Goal: Communication & Community: Connect with others

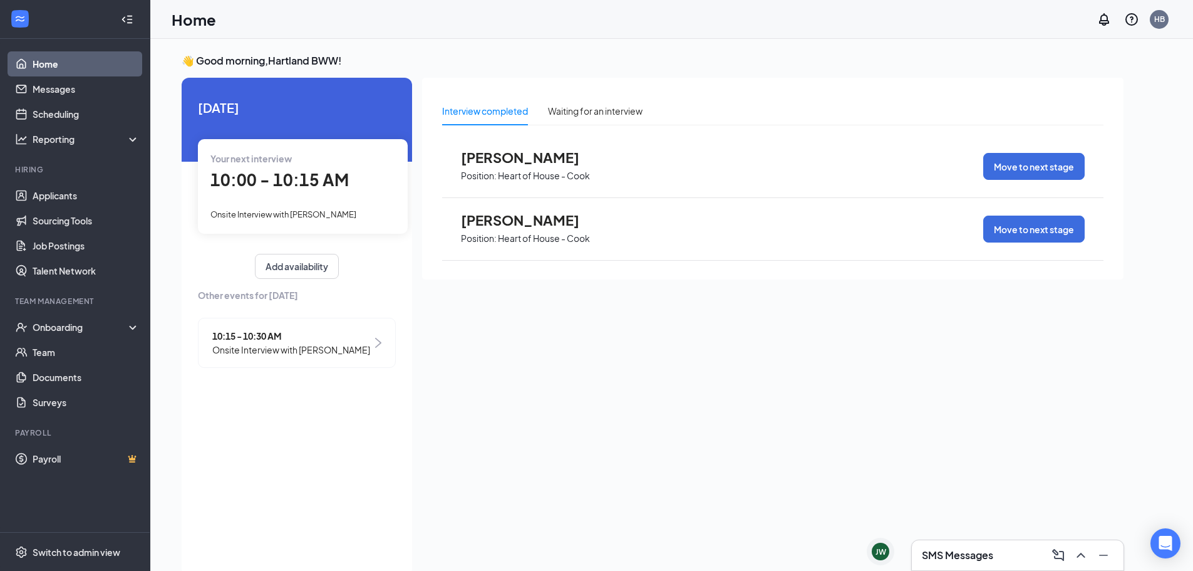
click at [326, 353] on span "Onsite Interview with [PERSON_NAME]" at bounding box center [291, 350] width 158 height 14
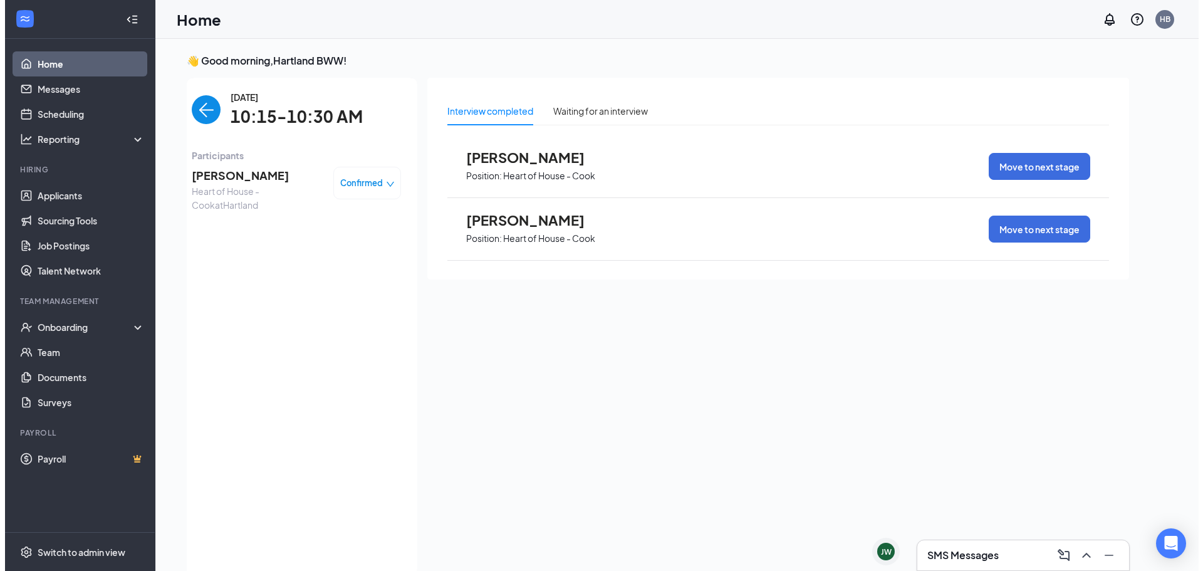
scroll to position [5, 0]
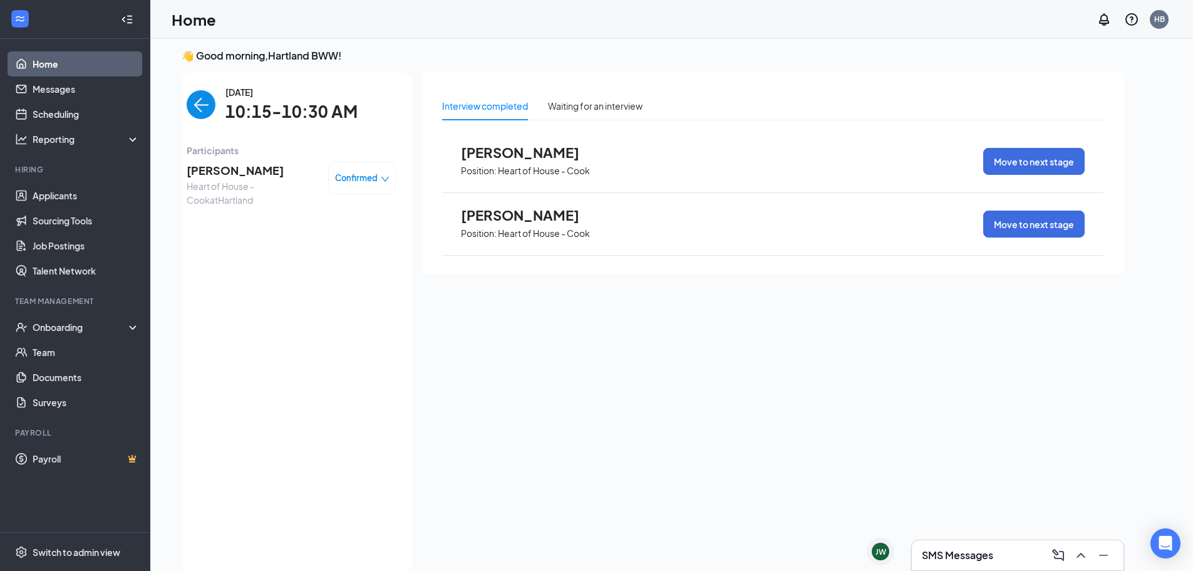
click at [211, 106] on img "back-button" at bounding box center [201, 104] width 29 height 29
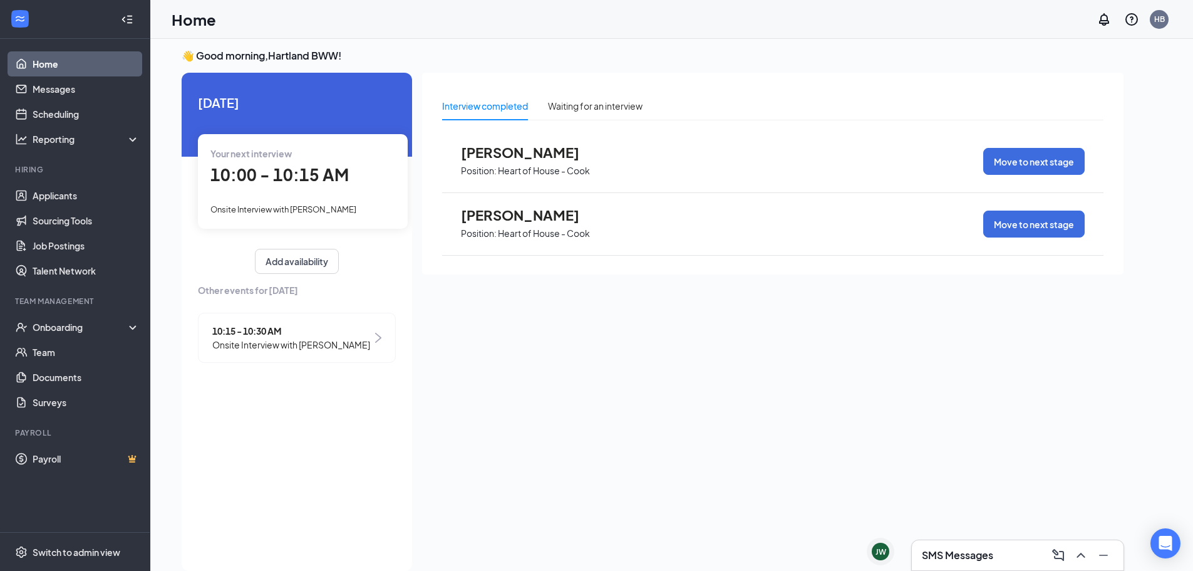
click at [532, 215] on span "[PERSON_NAME]" at bounding box center [530, 215] width 138 height 16
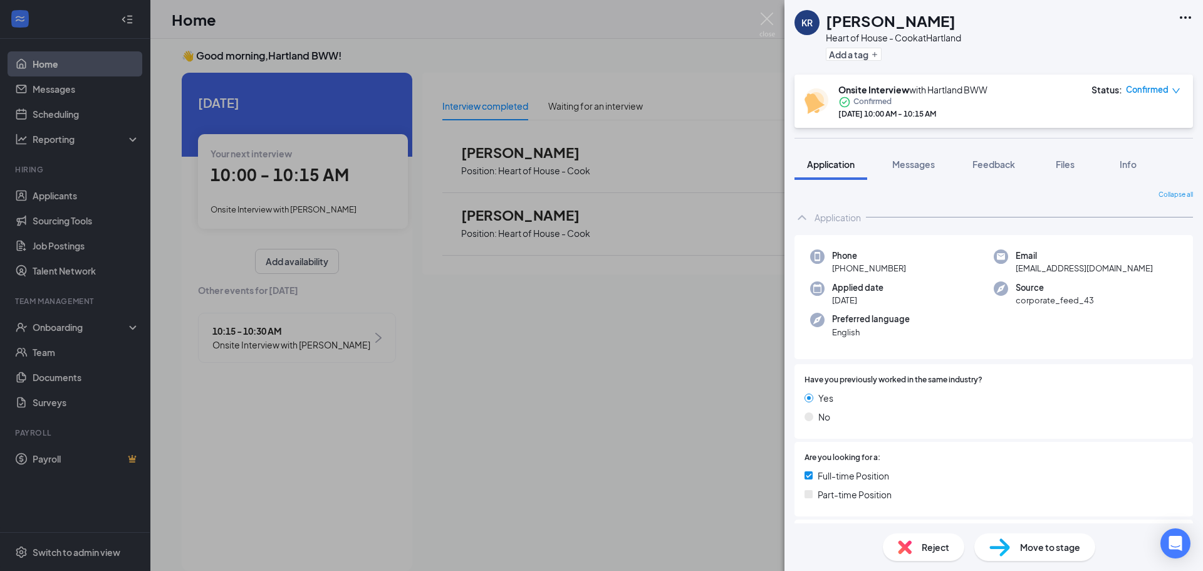
drag, startPoint x: 527, startPoint y: 353, endPoint x: 496, endPoint y: 362, distance: 33.1
click at [529, 346] on div "KR [PERSON_NAME] Heart of House - Cook at [GEOGRAPHIC_DATA] Add a tag Onsite In…" at bounding box center [601, 285] width 1203 height 571
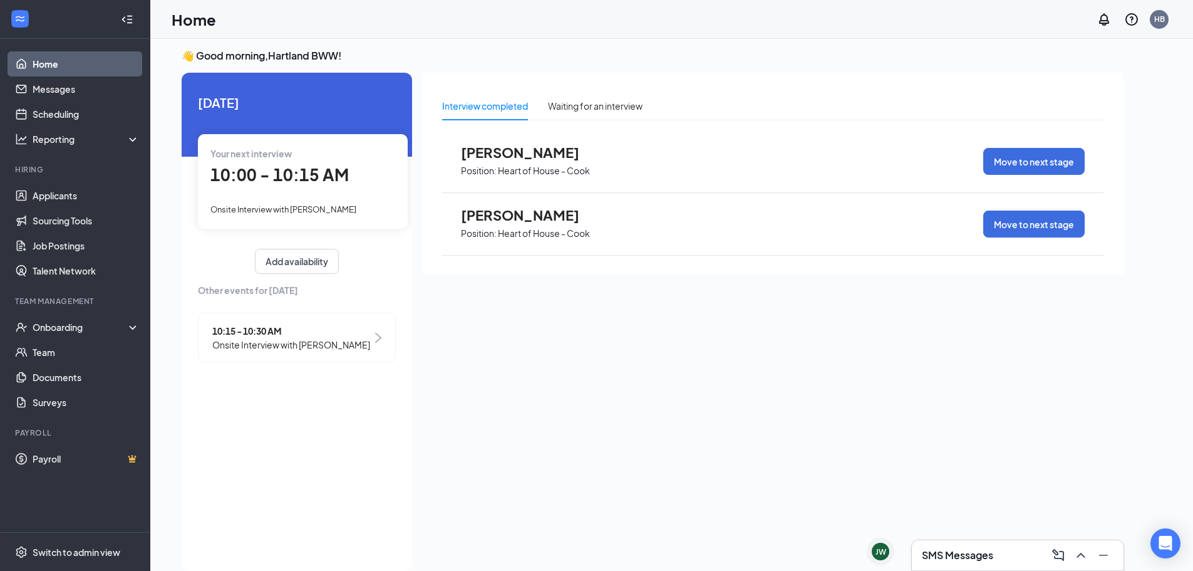
click at [568, 165] on p "Heart of House - Cook" at bounding box center [544, 171] width 92 height 12
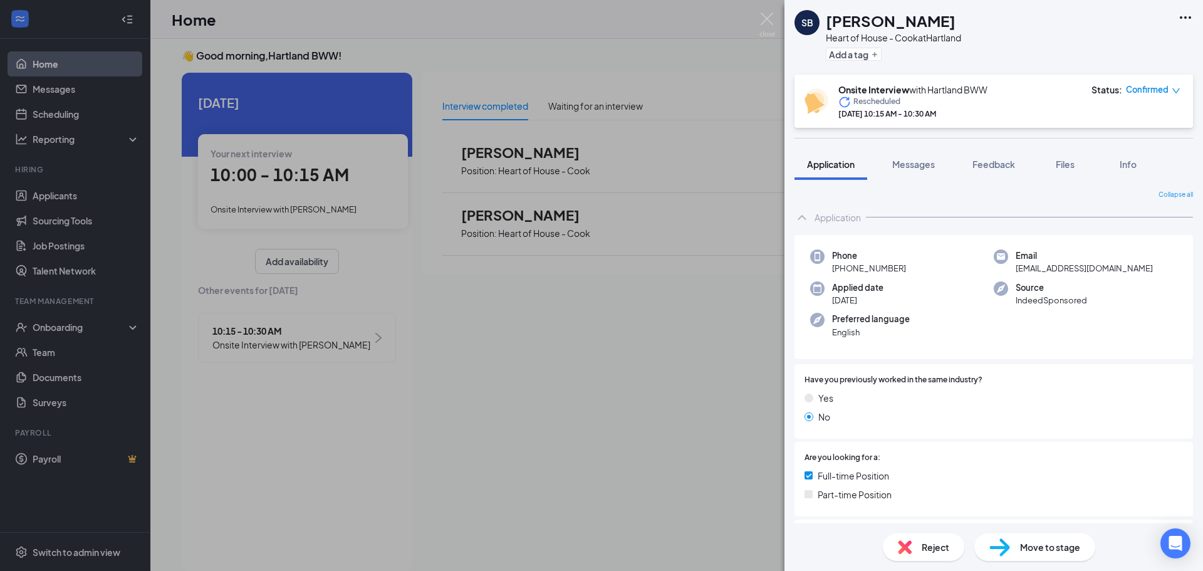
click at [727, 349] on div "SB [PERSON_NAME] Heart of House - Cook at [GEOGRAPHIC_DATA] Add a tag Onsite In…" at bounding box center [601, 285] width 1203 height 571
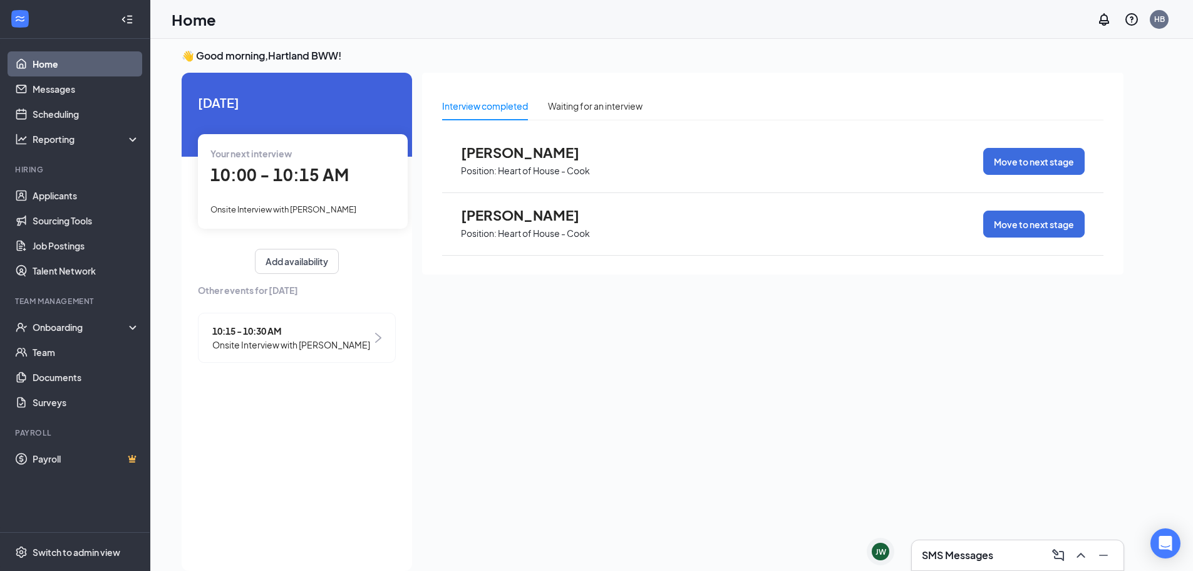
click at [541, 165] on p "Heart of House - Cook" at bounding box center [544, 171] width 92 height 12
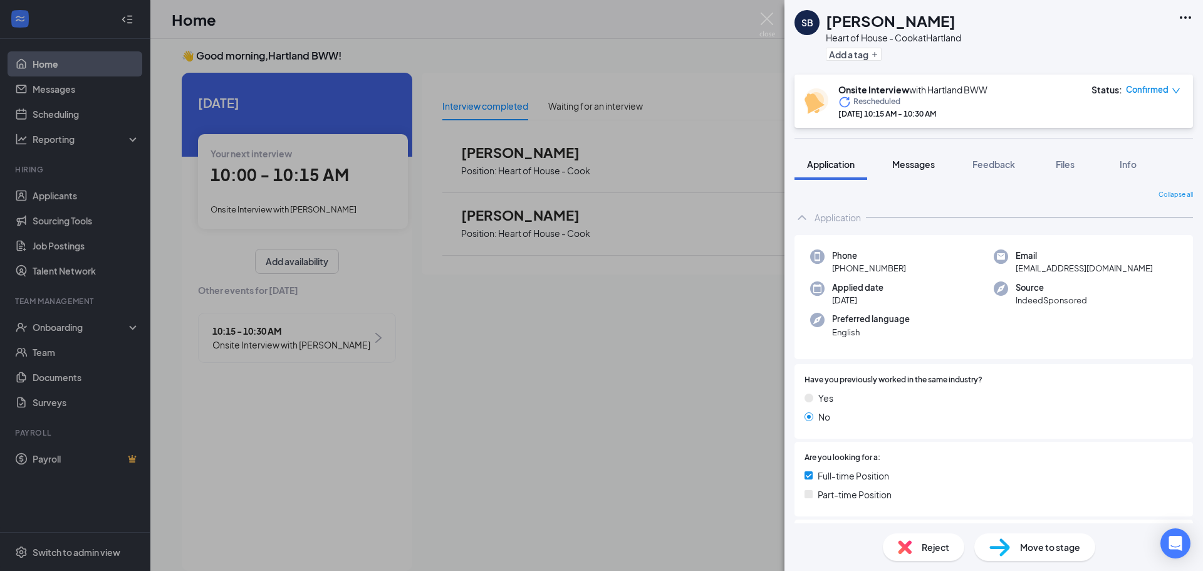
click at [909, 167] on span "Messages" at bounding box center [913, 163] width 43 height 11
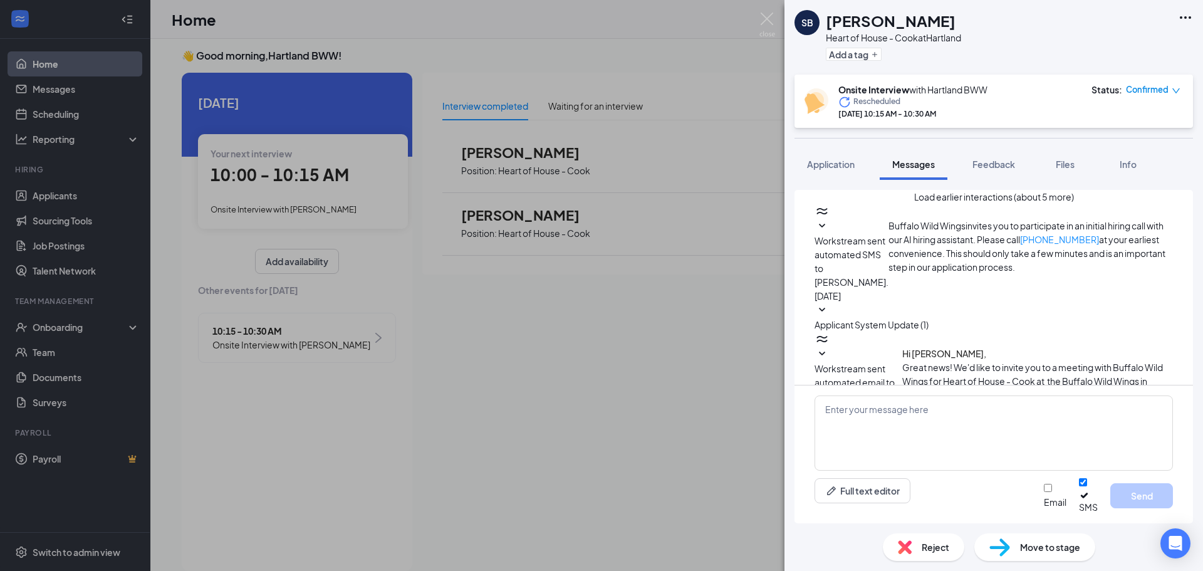
click at [706, 413] on div "SB [PERSON_NAME] Heart of House - Cook at [GEOGRAPHIC_DATA] Add a tag Onsite In…" at bounding box center [601, 285] width 1203 height 571
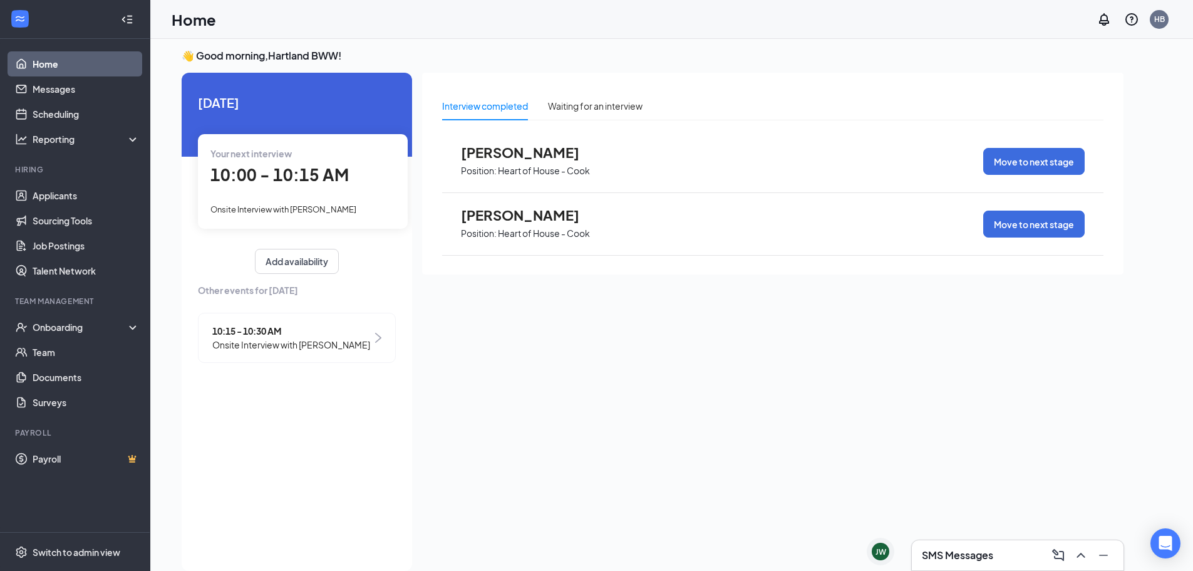
click at [497, 155] on span "[PERSON_NAME]" at bounding box center [530, 152] width 138 height 16
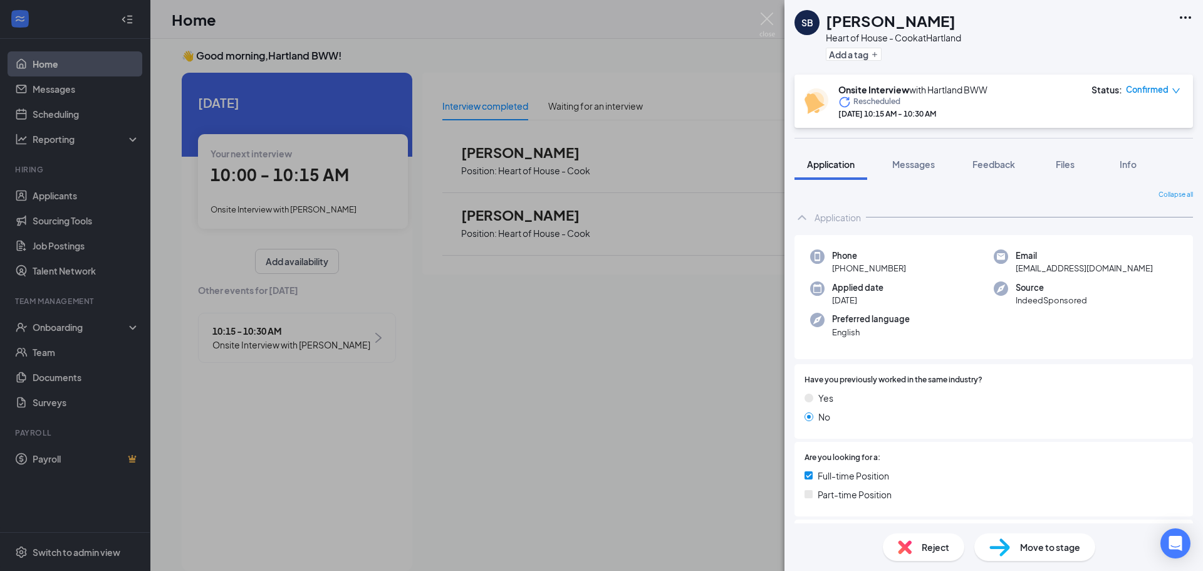
click at [539, 164] on div "SB [PERSON_NAME] Heart of House - Cook at [GEOGRAPHIC_DATA] Add a tag Onsite In…" at bounding box center [601, 285] width 1203 height 571
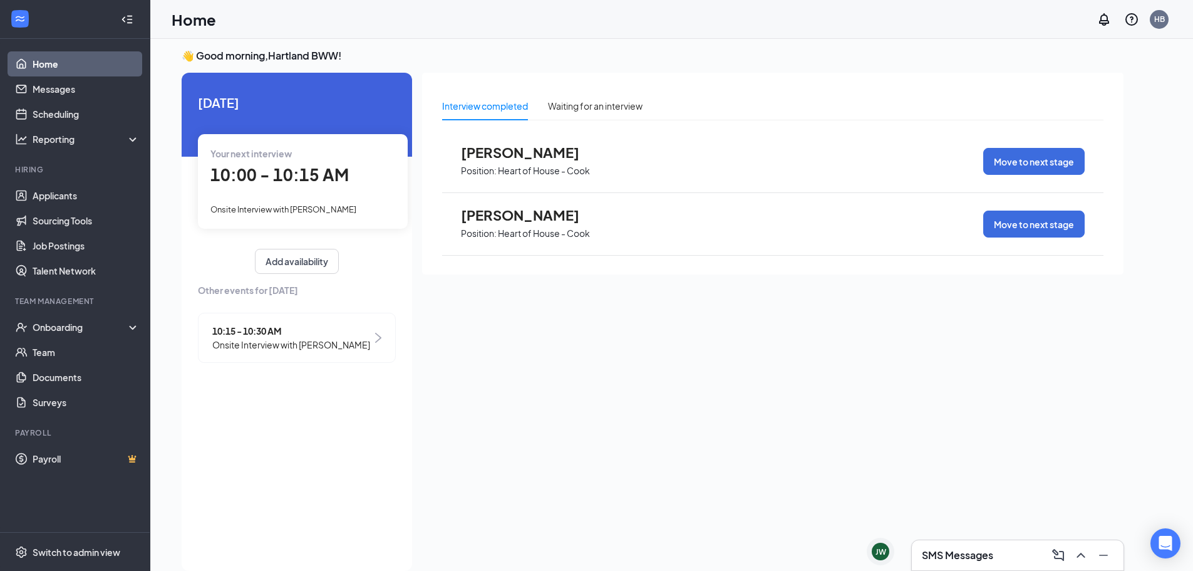
click at [544, 167] on p "Heart of House - Cook" at bounding box center [544, 171] width 92 height 12
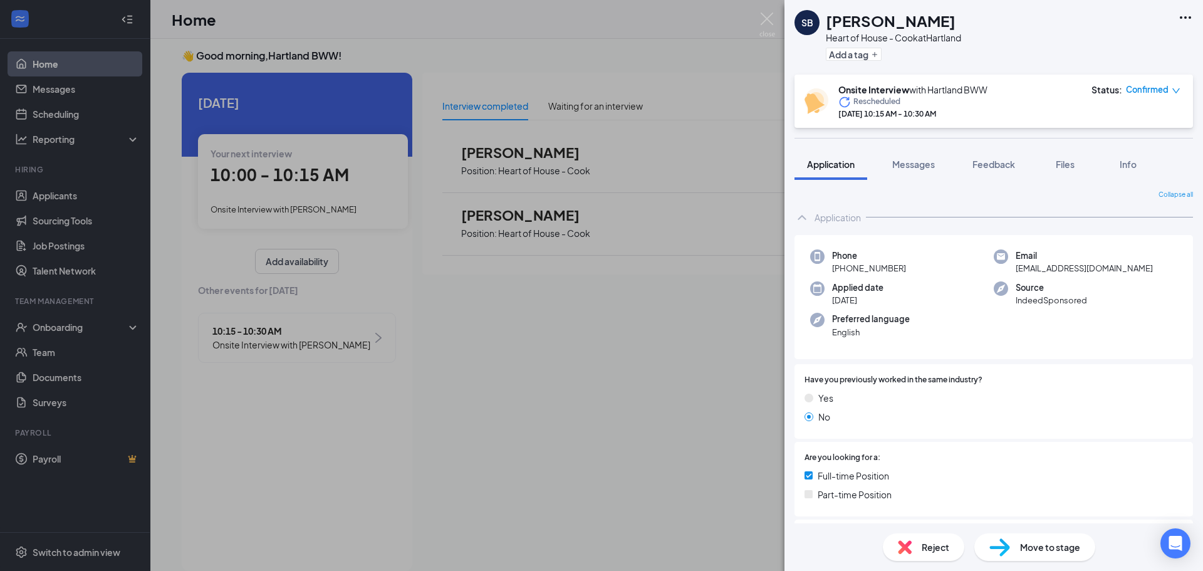
click at [930, 553] on span "Reject" at bounding box center [935, 547] width 28 height 14
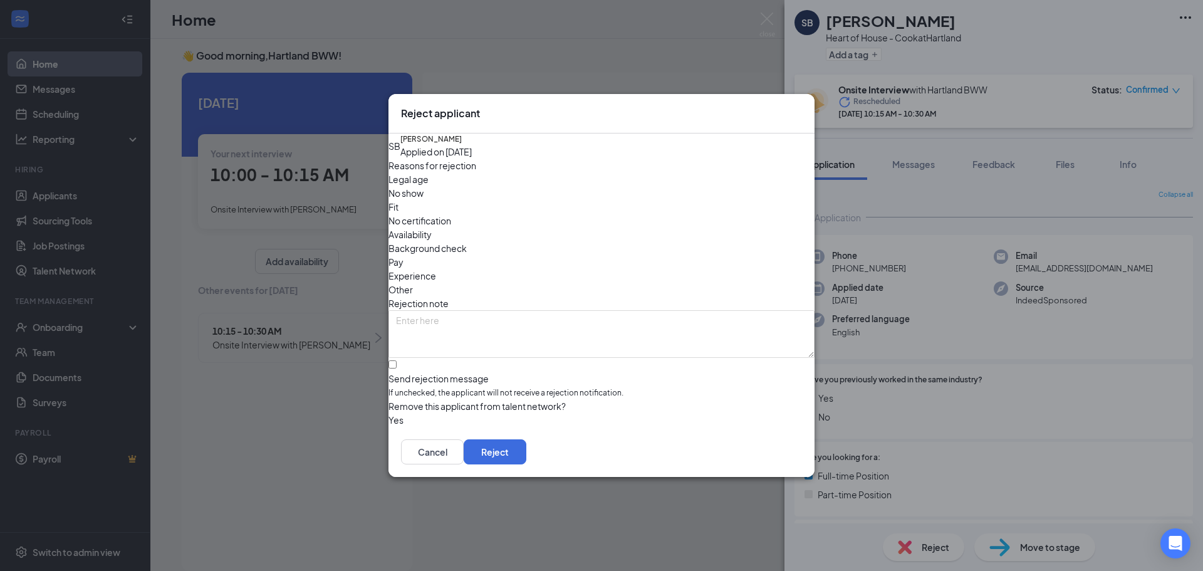
click at [423, 200] on span "No show" at bounding box center [405, 193] width 35 height 14
click at [388, 413] on button "button" at bounding box center [388, 420] width 0 height 14
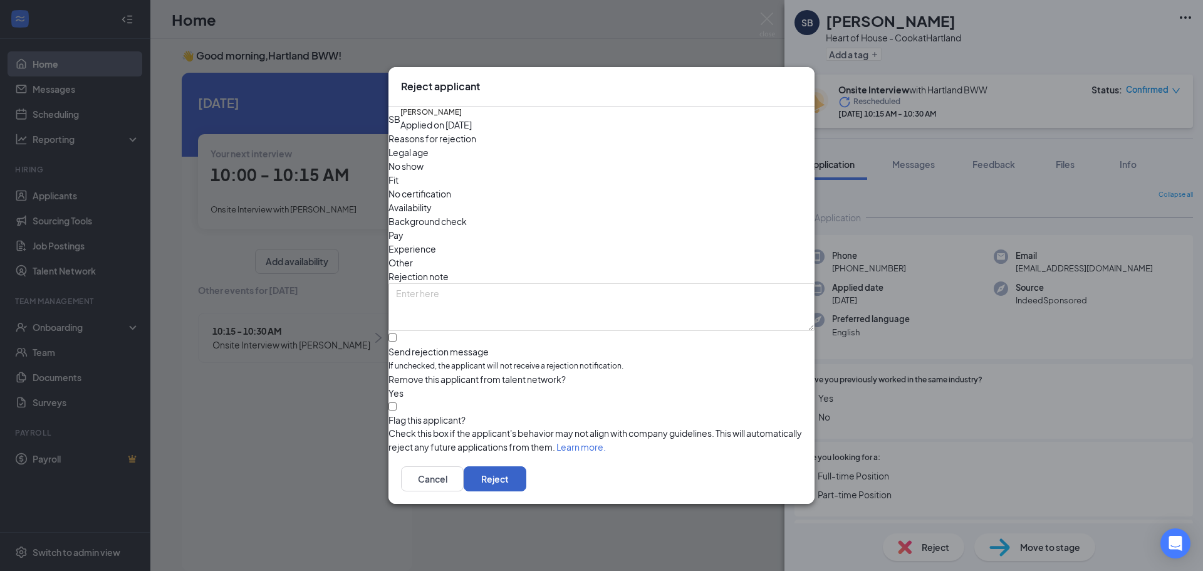
click at [526, 482] on button "Reject" at bounding box center [495, 478] width 63 height 25
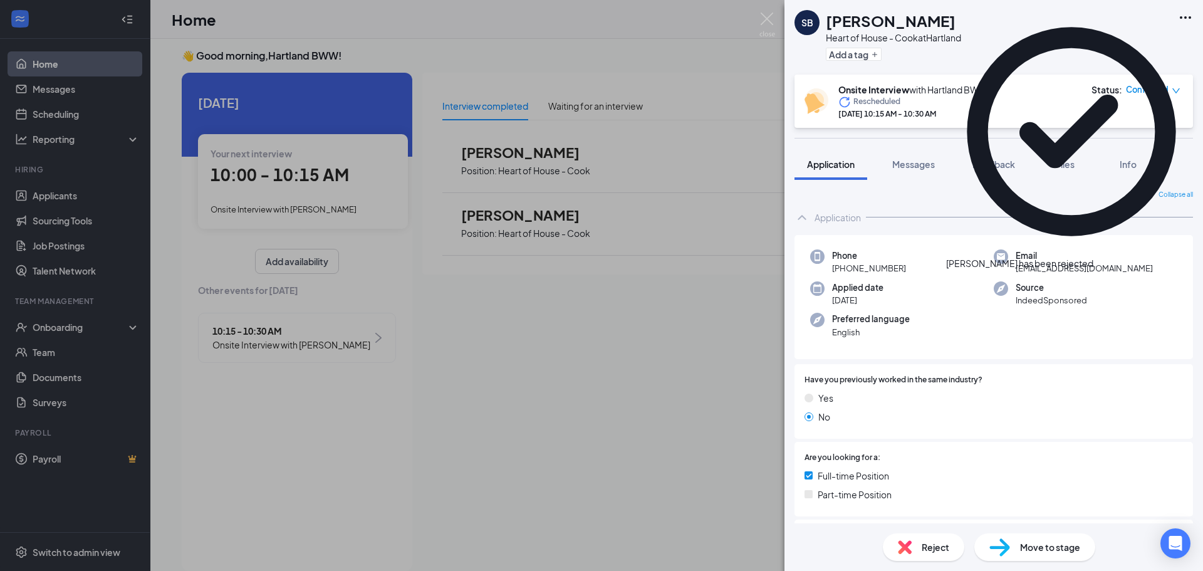
click at [588, 341] on div "SB [PERSON_NAME] Heart of House - Cook at [GEOGRAPHIC_DATA] Add a tag Onsite In…" at bounding box center [601, 285] width 1203 height 571
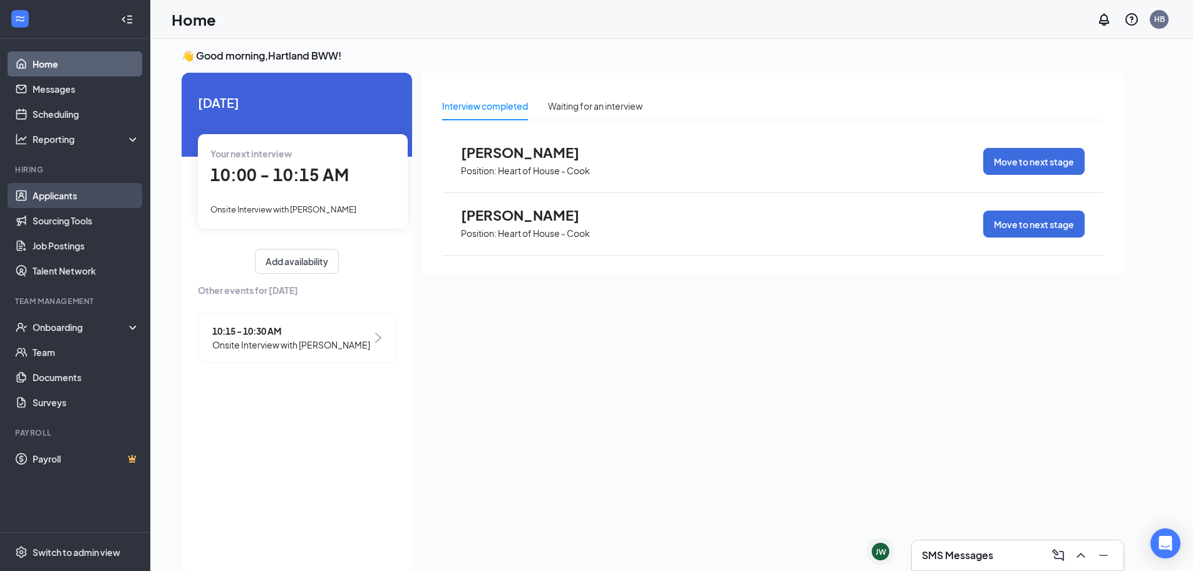
click at [76, 200] on link "Applicants" at bounding box center [86, 195] width 107 height 25
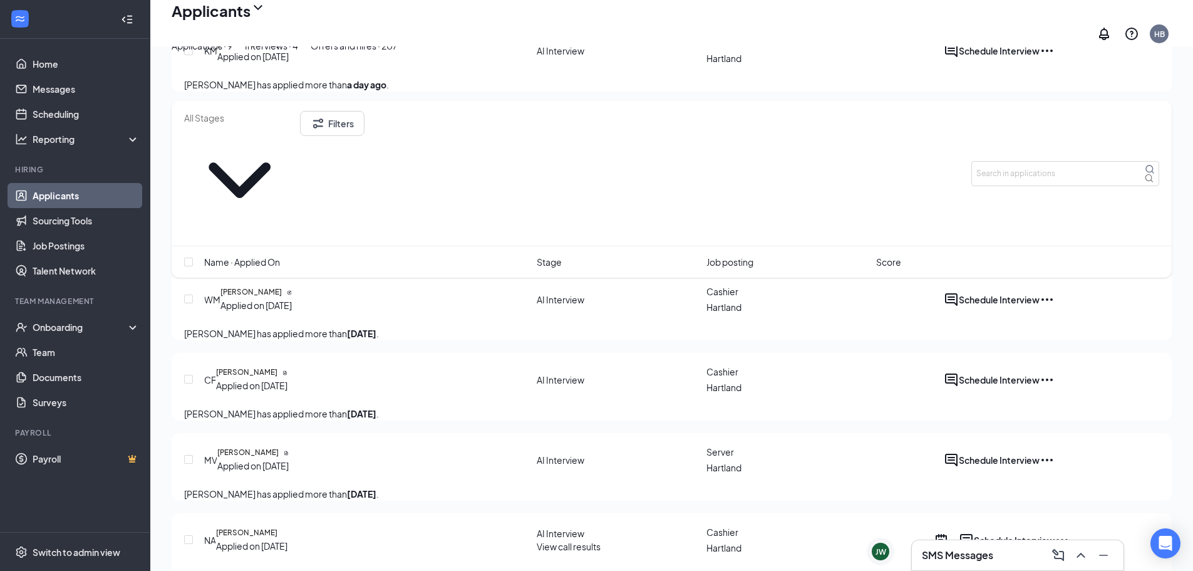
scroll to position [556, 0]
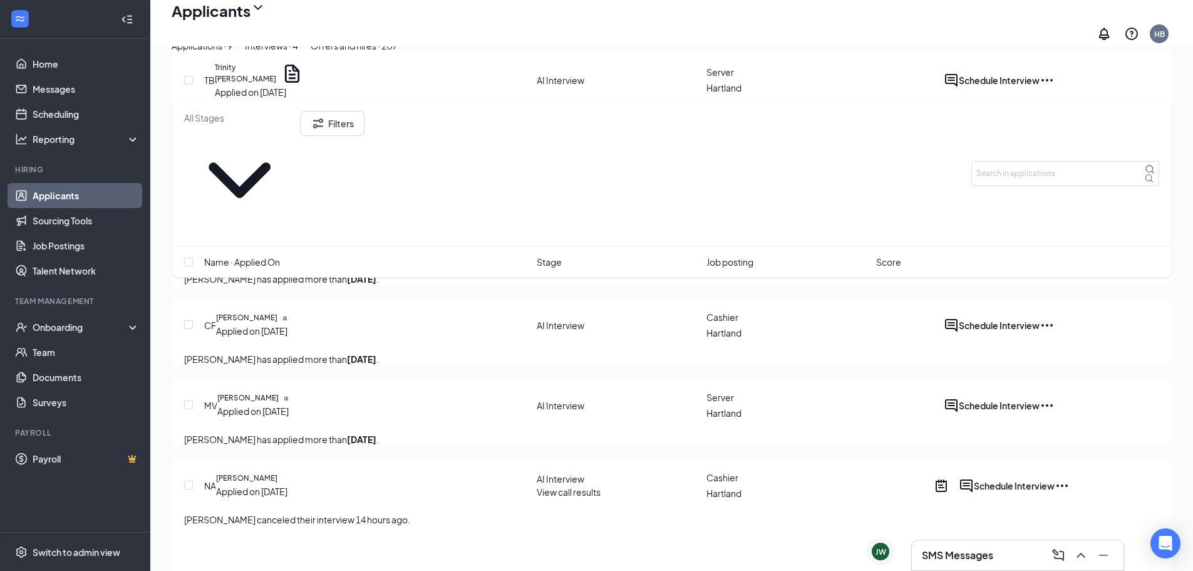
drag, startPoint x: 343, startPoint y: 67, endPoint x: 349, endPoint y: 73, distance: 8.4
click at [298, 53] on div "Interviews · 4" at bounding box center [271, 46] width 53 height 14
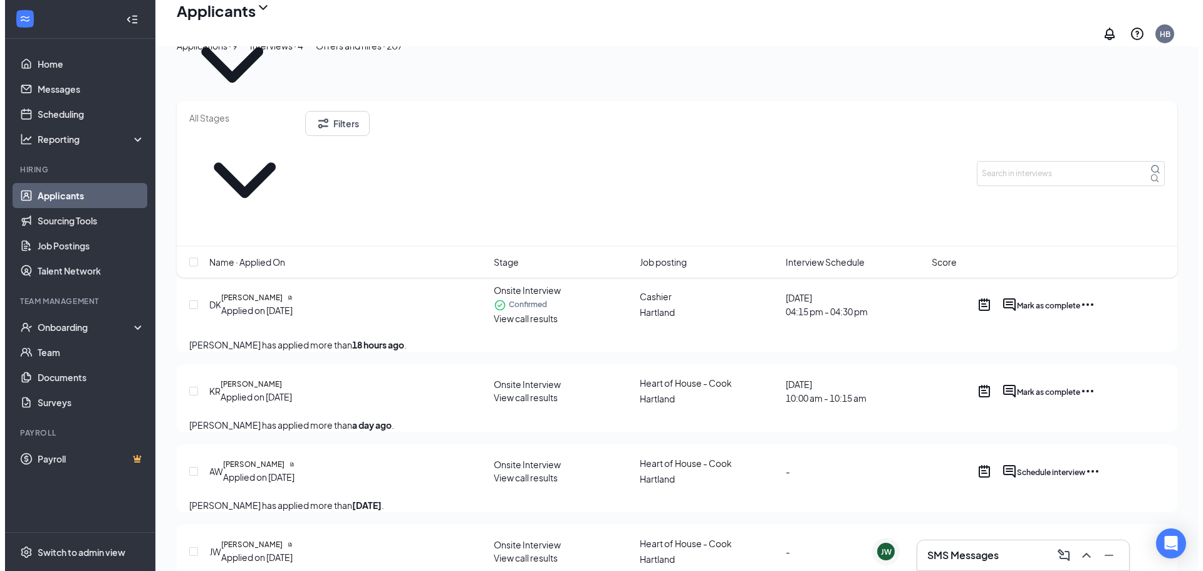
scroll to position [69, 0]
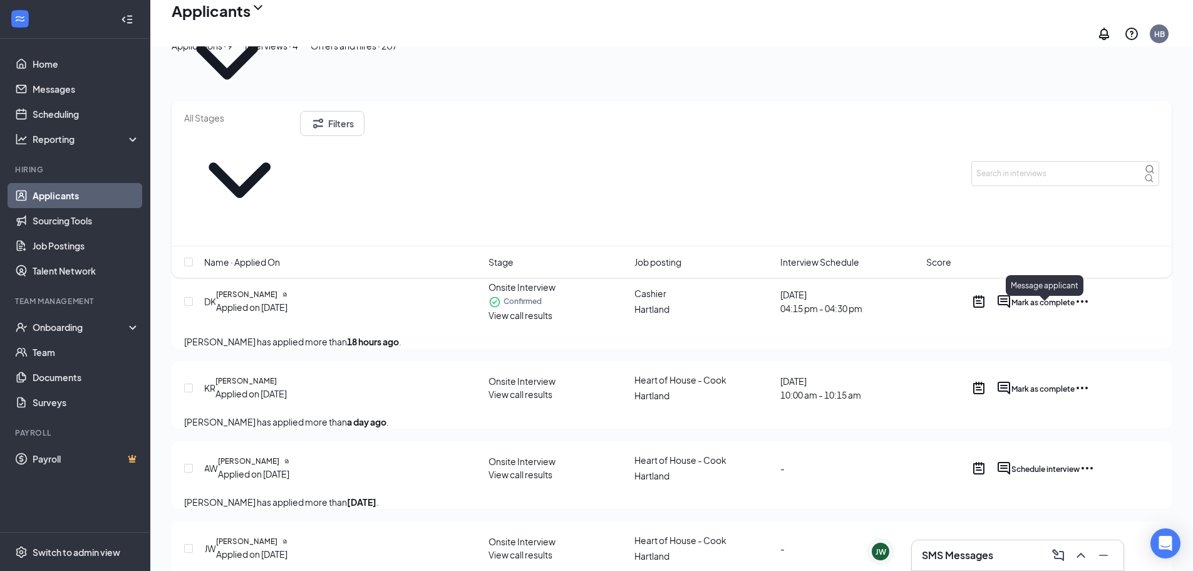
click at [1010, 381] on icon "ActiveChat" at bounding box center [1004, 387] width 13 height 13
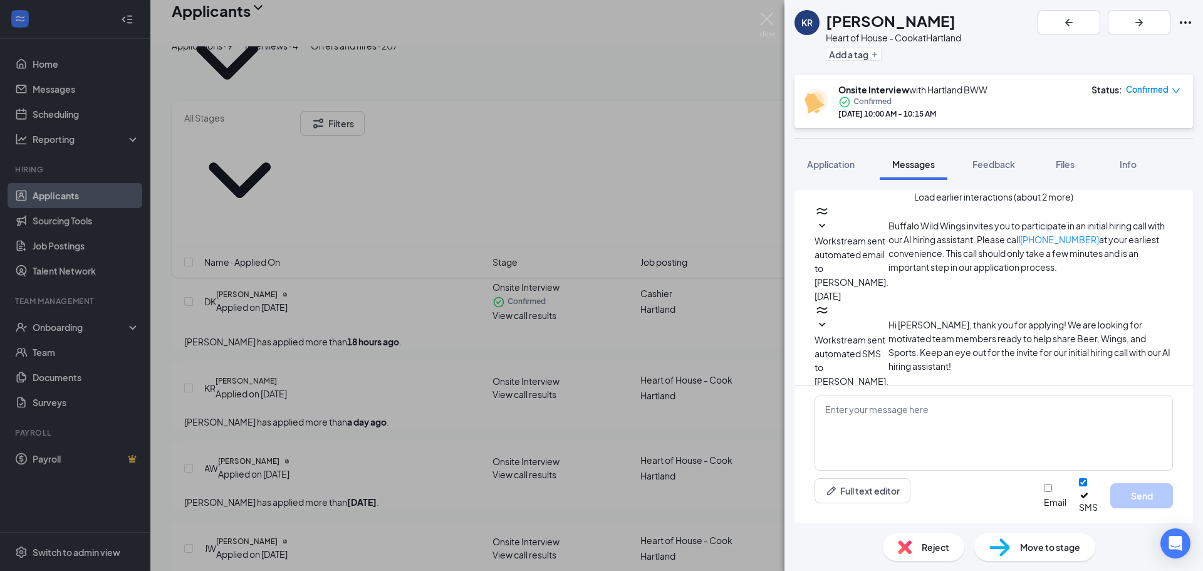
click at [729, 253] on div "KR [PERSON_NAME] Heart of House - Cook at Hartland Add a tag Onsite Interview w…" at bounding box center [601, 285] width 1203 height 571
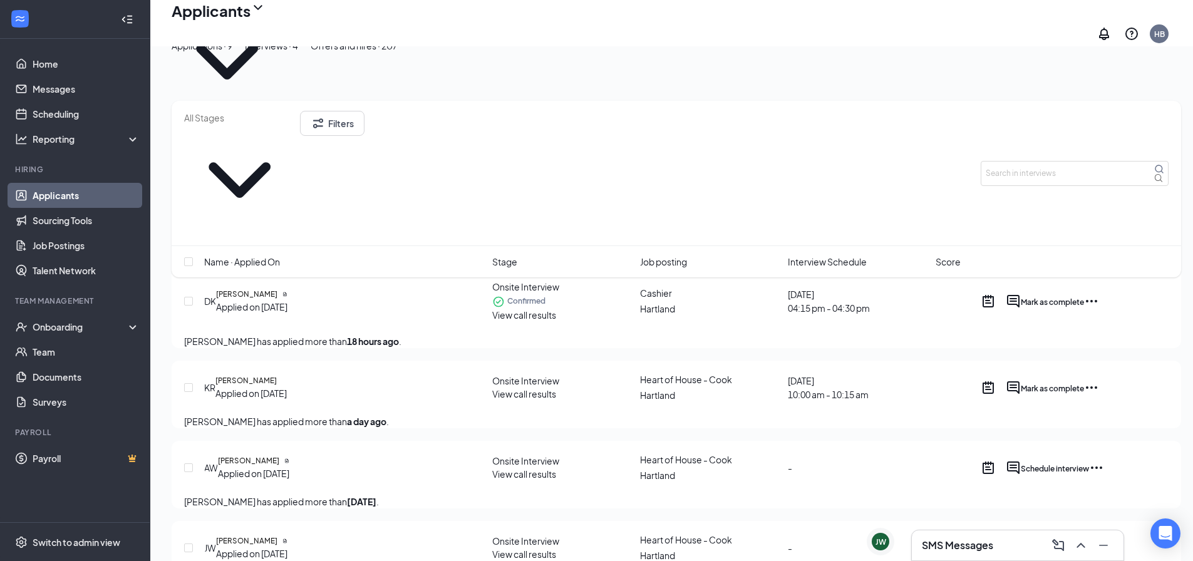
click at [534, 469] on span "View call results" at bounding box center [524, 474] width 64 height 11
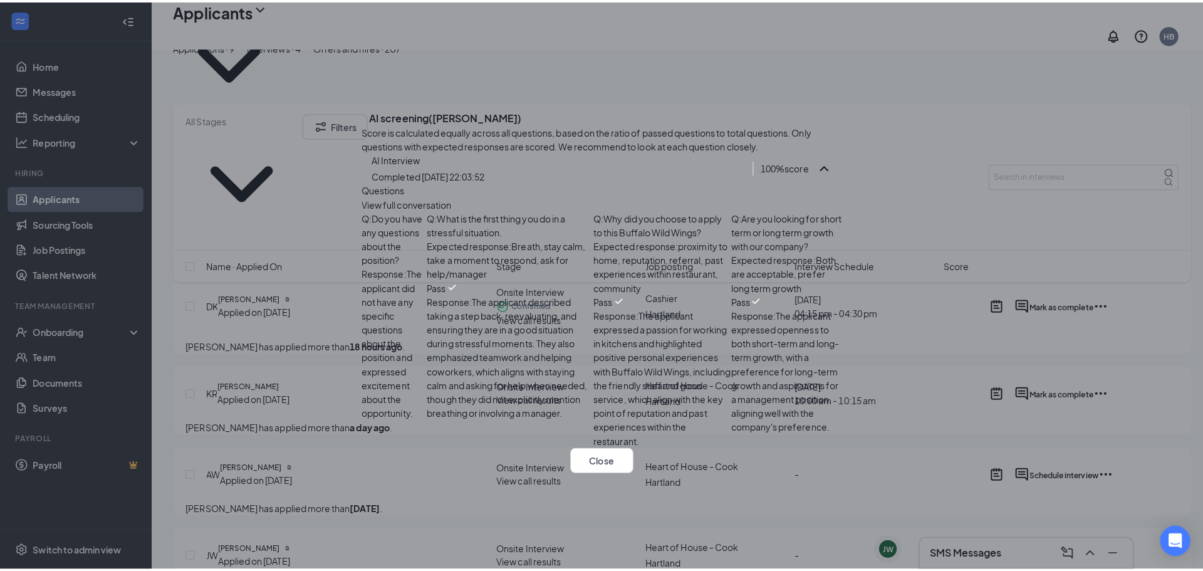
scroll to position [249, 0]
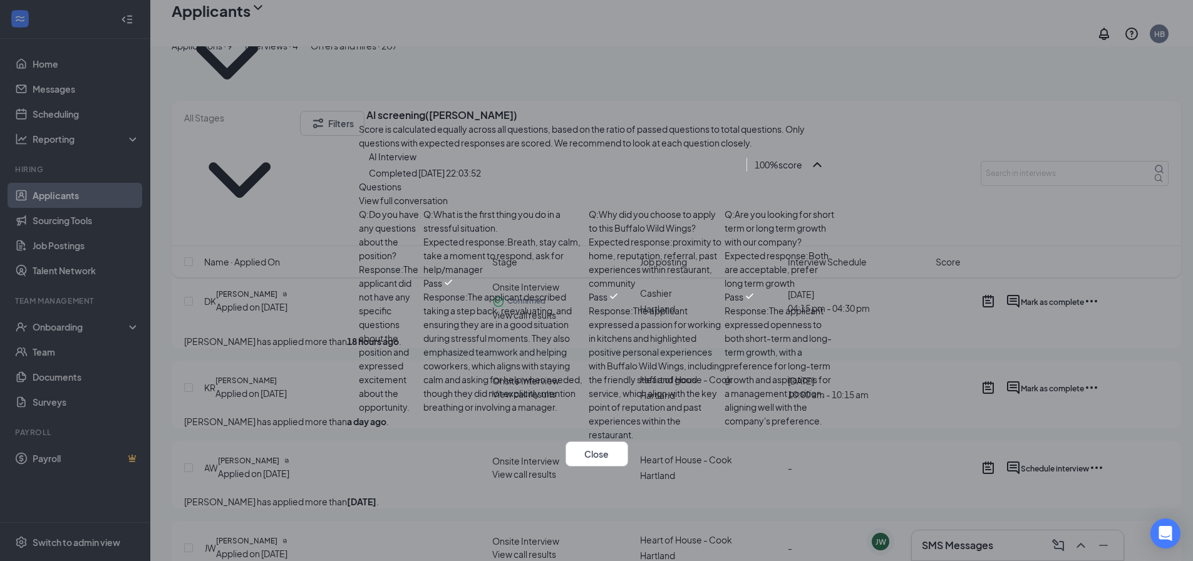
click at [359, 105] on icon "Cross" at bounding box center [359, 105] width 0 height 0
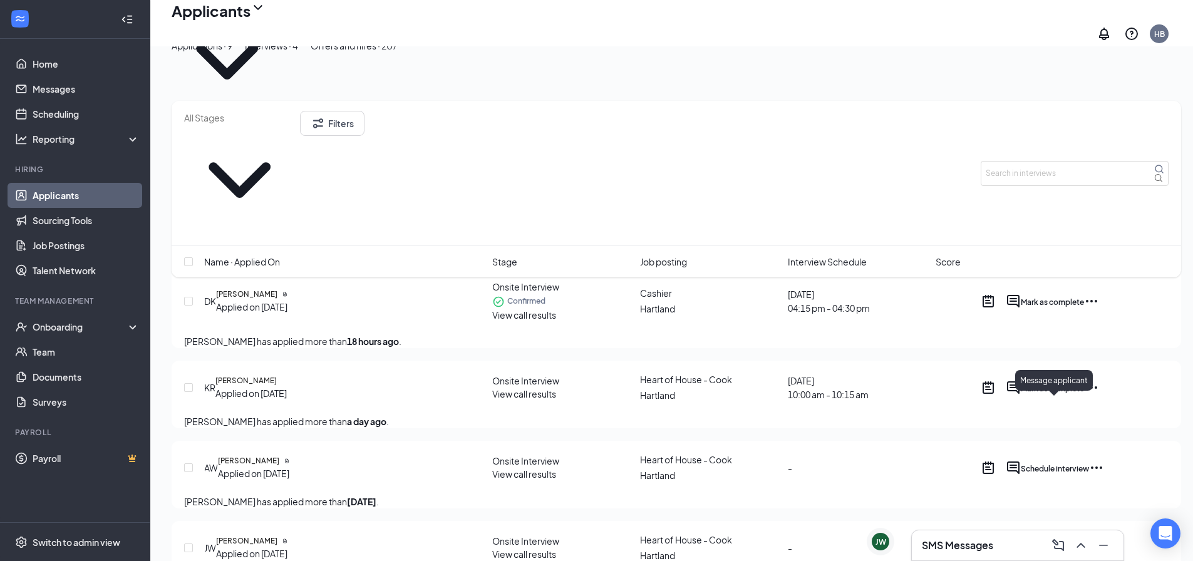
click at [1020, 462] on icon "ActiveChat" at bounding box center [1013, 468] width 13 height 13
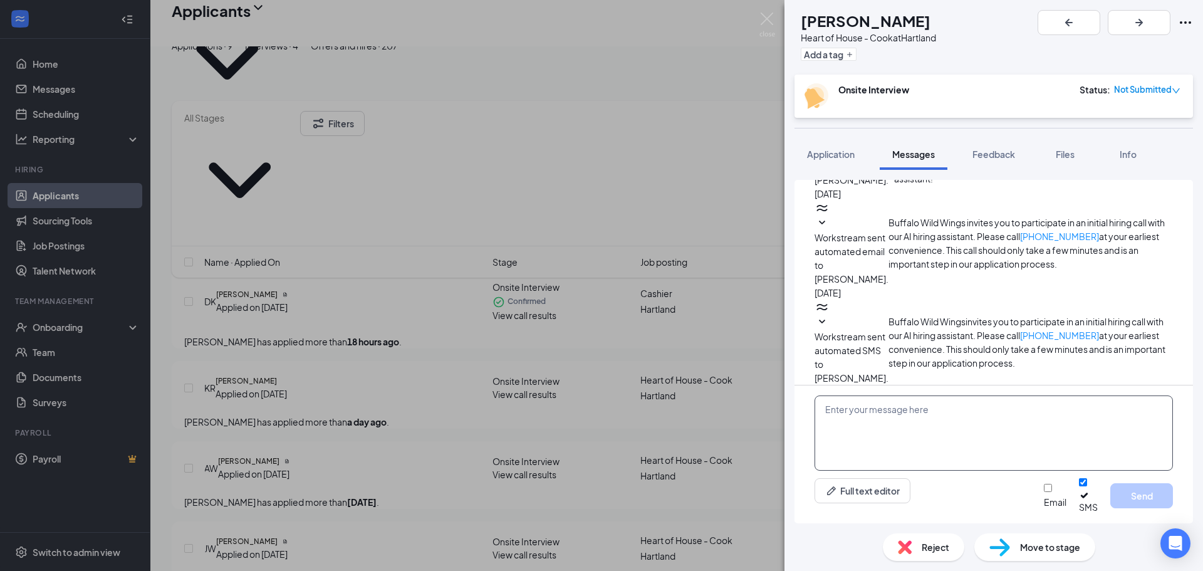
scroll to position [211, 0]
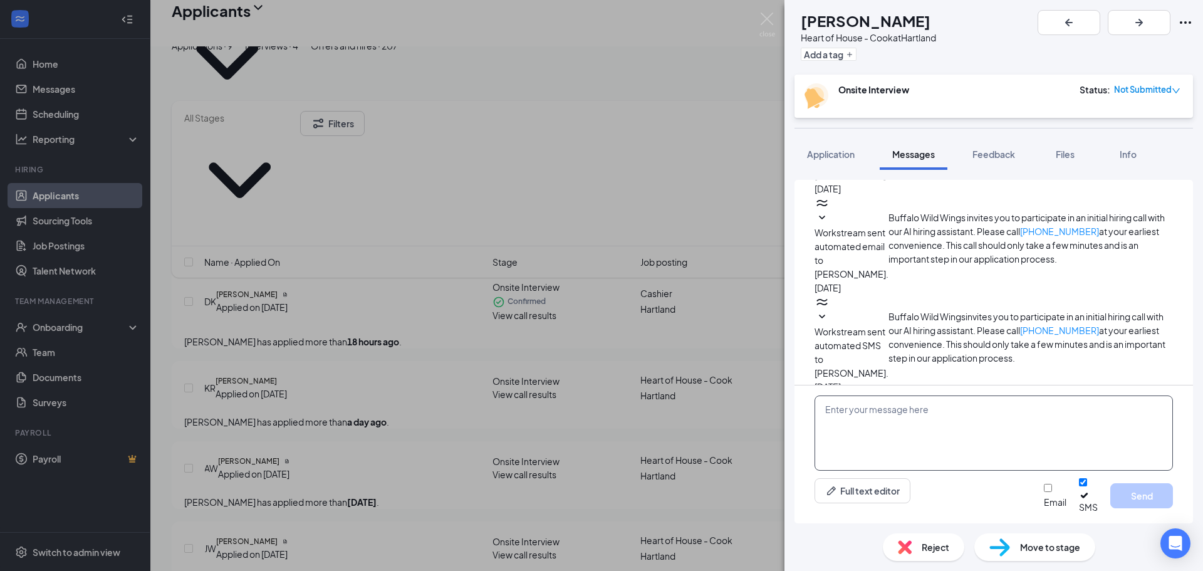
click at [905, 437] on textarea at bounding box center [993, 432] width 358 height 75
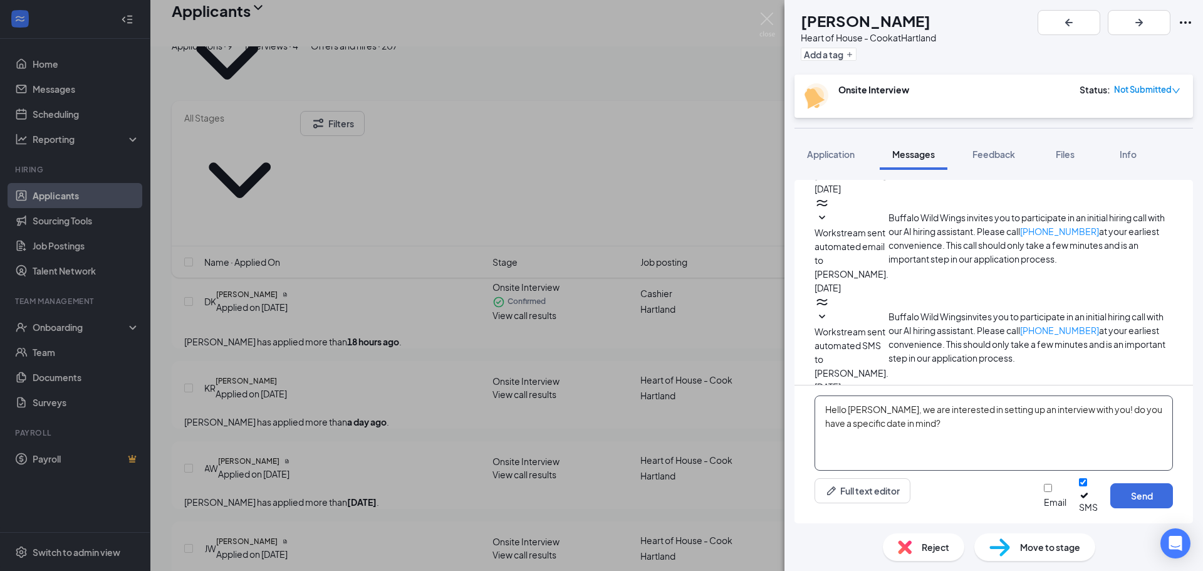
click at [941, 435] on textarea "Hello [PERSON_NAME], we are interested in setting up an interview with you! do …" at bounding box center [993, 432] width 358 height 75
click at [1093, 422] on textarea "Hello [PERSON_NAME], we are interested in setting up an interview with you! do …" at bounding box center [993, 432] width 358 height 75
click at [930, 428] on textarea "Hello [PERSON_NAME], we are interested in setting up an interview with you! Do …" at bounding box center [993, 432] width 358 height 75
click at [918, 430] on textarea "Hello [PERSON_NAME], we are interested in setting up an interview with you! Do …" at bounding box center [993, 432] width 358 height 75
drag, startPoint x: 970, startPoint y: 450, endPoint x: 999, endPoint y: 440, distance: 29.9
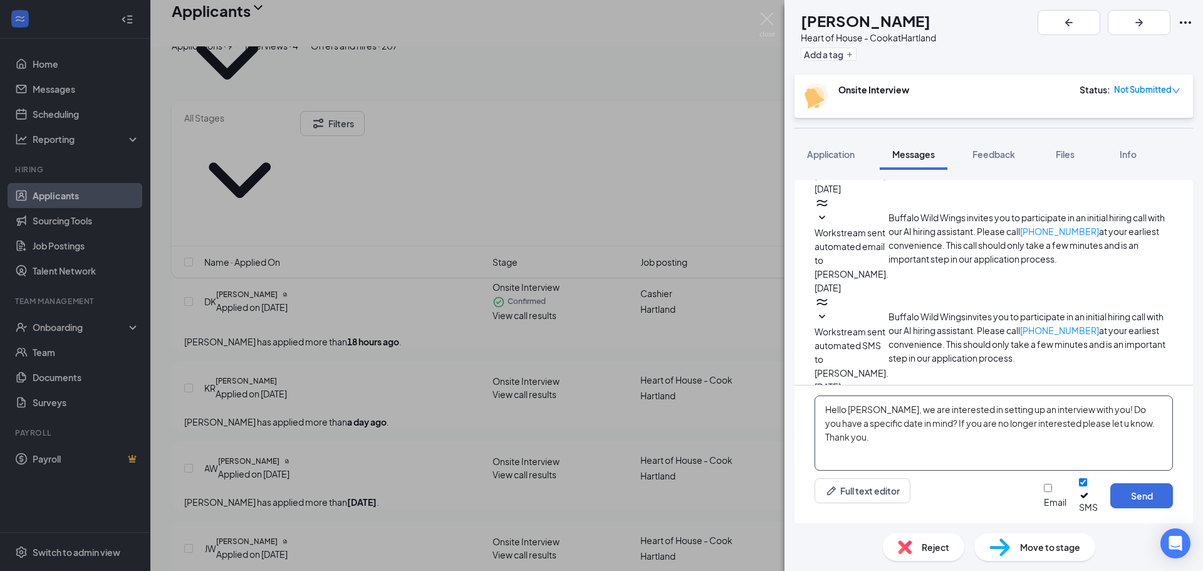
click at [971, 449] on textarea "Hello [PERSON_NAME], we are interested in setting up an interview with you! Do …" at bounding box center [993, 432] width 358 height 75
drag, startPoint x: 1155, startPoint y: 432, endPoint x: 812, endPoint y: 419, distance: 342.9
click at [812, 419] on div "Hello [PERSON_NAME], we are interested in setting up an interview with you! Do …" at bounding box center [993, 454] width 398 height 138
drag, startPoint x: 1158, startPoint y: 432, endPoint x: 817, endPoint y: 421, distance: 341.6
click at [817, 421] on textarea ".Hello [PERSON_NAME], we are interested in setting up an interview with you! Do…" at bounding box center [993, 432] width 358 height 75
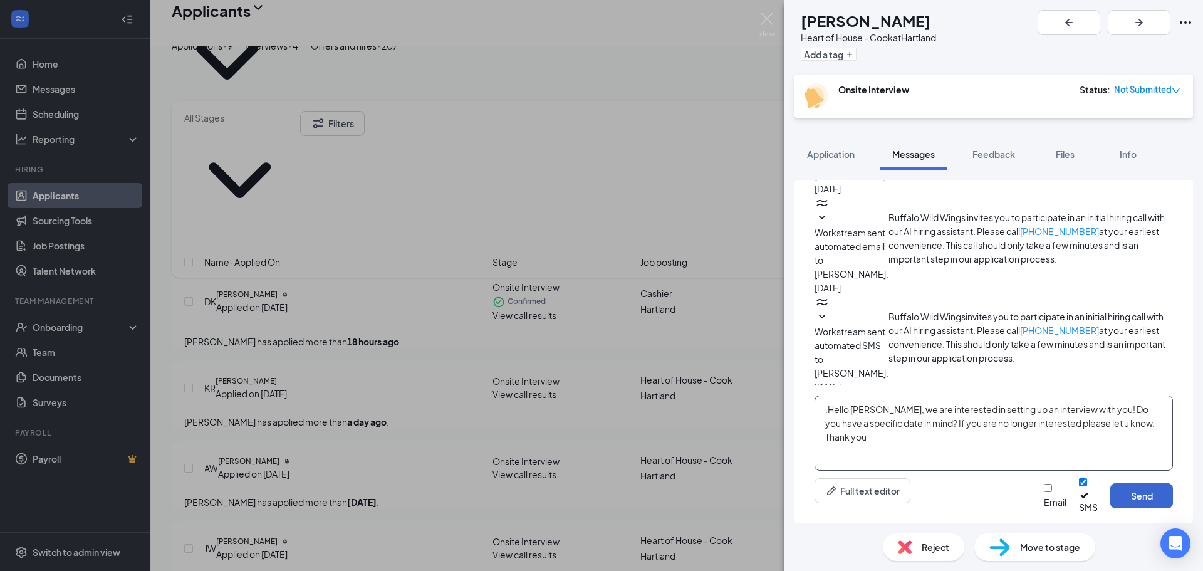
type textarea ".Hello [PERSON_NAME], we are interested in setting up an interview with you! Do…"
click at [1148, 501] on button "Send" at bounding box center [1141, 495] width 63 height 25
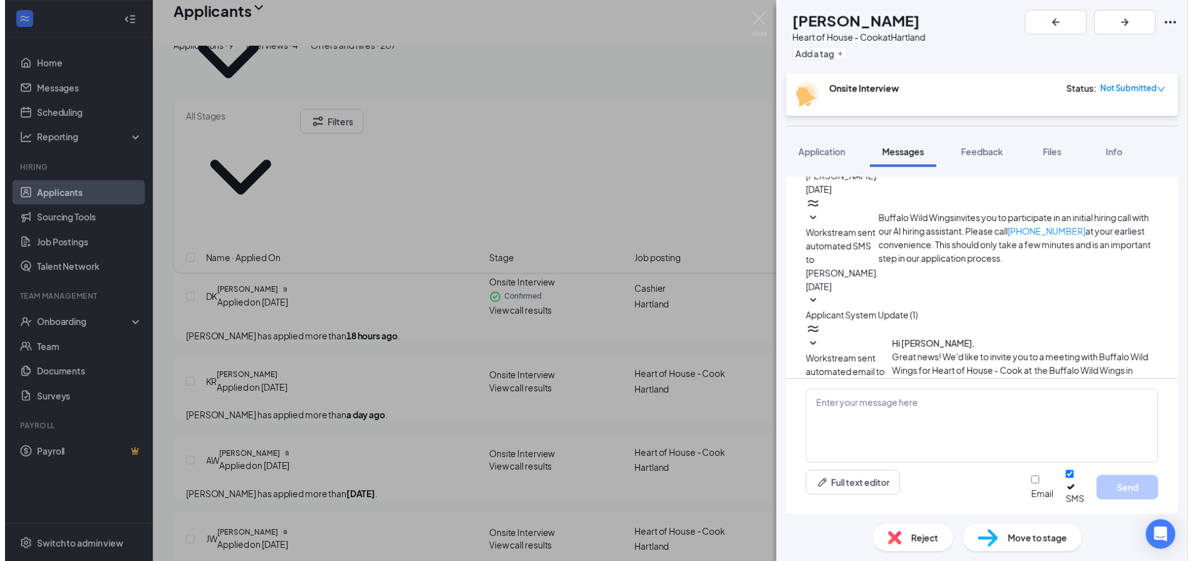
scroll to position [319, 0]
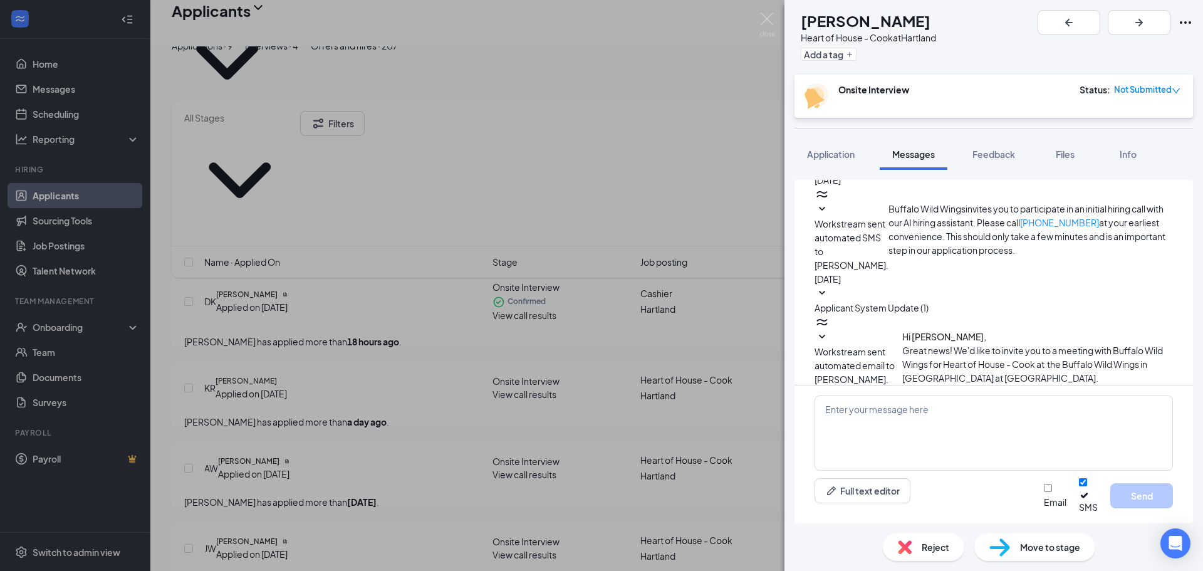
click at [721, 106] on div "AW [PERSON_NAME] Heart of House - Cook at [GEOGRAPHIC_DATA] Add a tag Onsite In…" at bounding box center [601, 285] width 1203 height 571
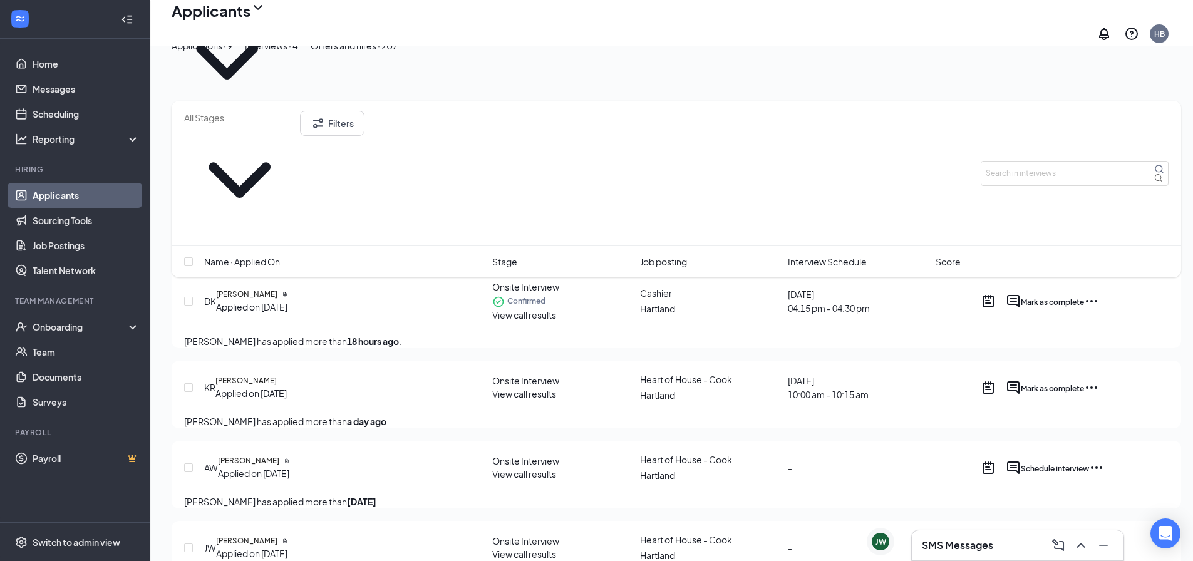
click at [531, 549] on span "View call results" at bounding box center [524, 554] width 64 height 11
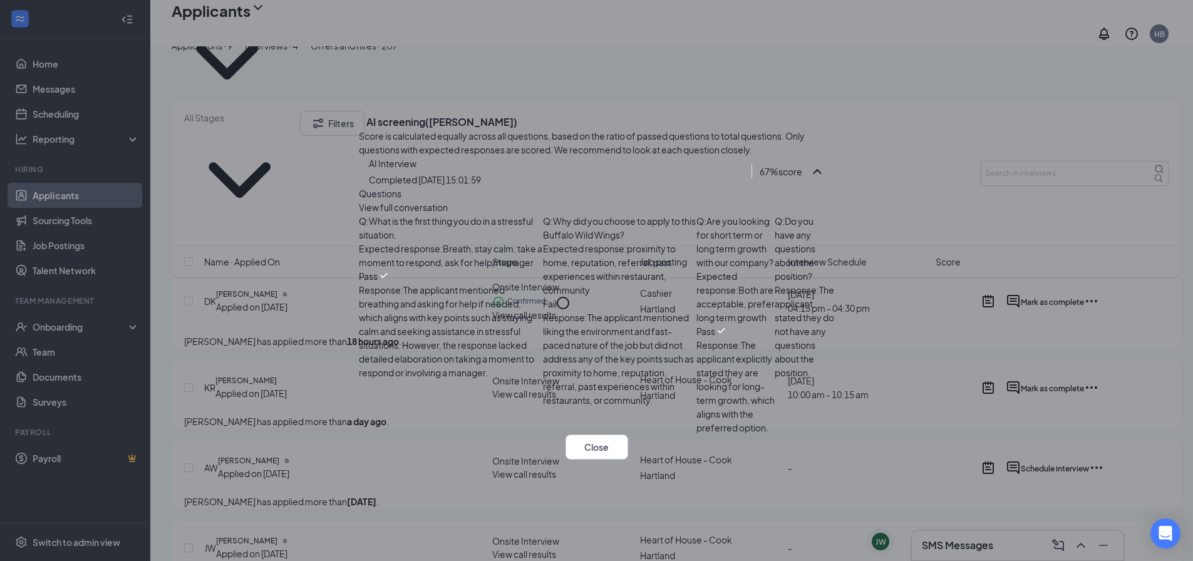
scroll to position [78, 0]
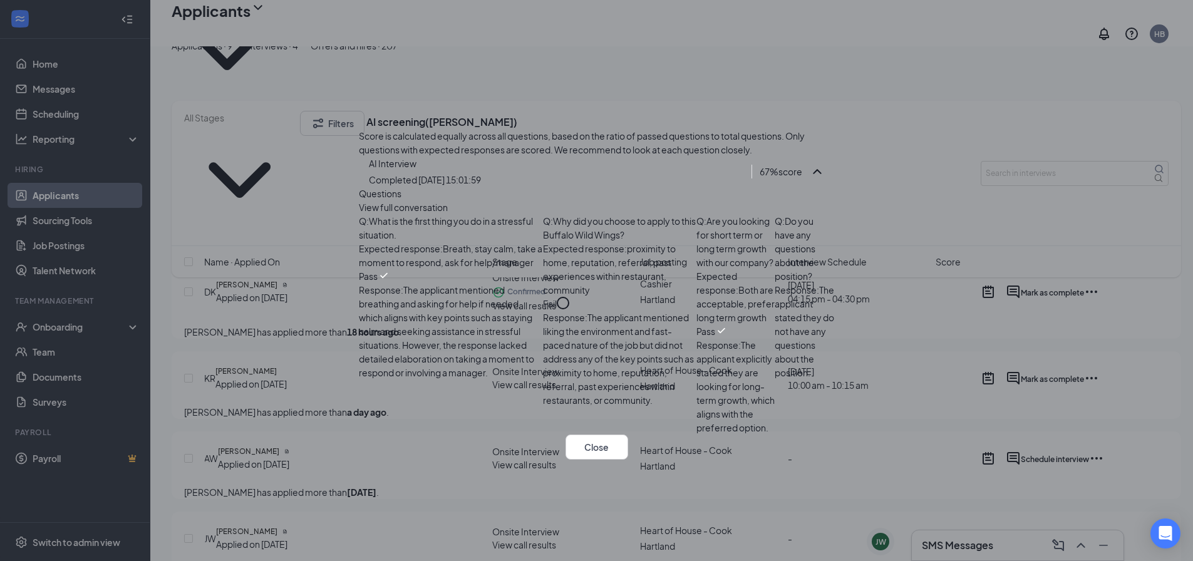
click at [359, 112] on icon "Cross" at bounding box center [359, 112] width 0 height 0
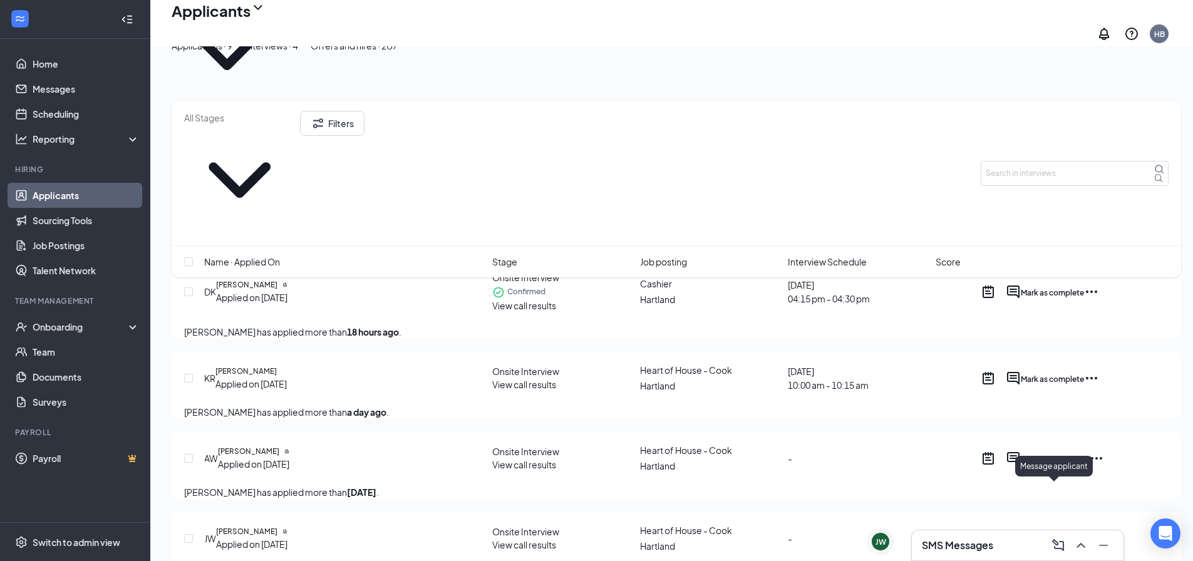
click at [1020, 532] on icon "ActiveChat" at bounding box center [1013, 538] width 13 height 13
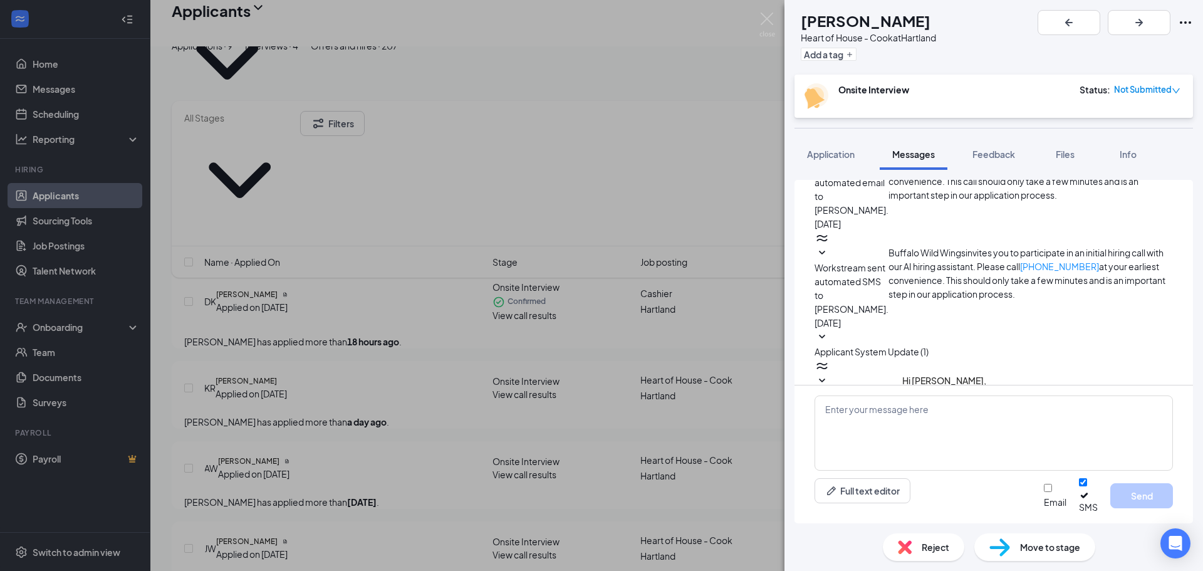
scroll to position [279, 0]
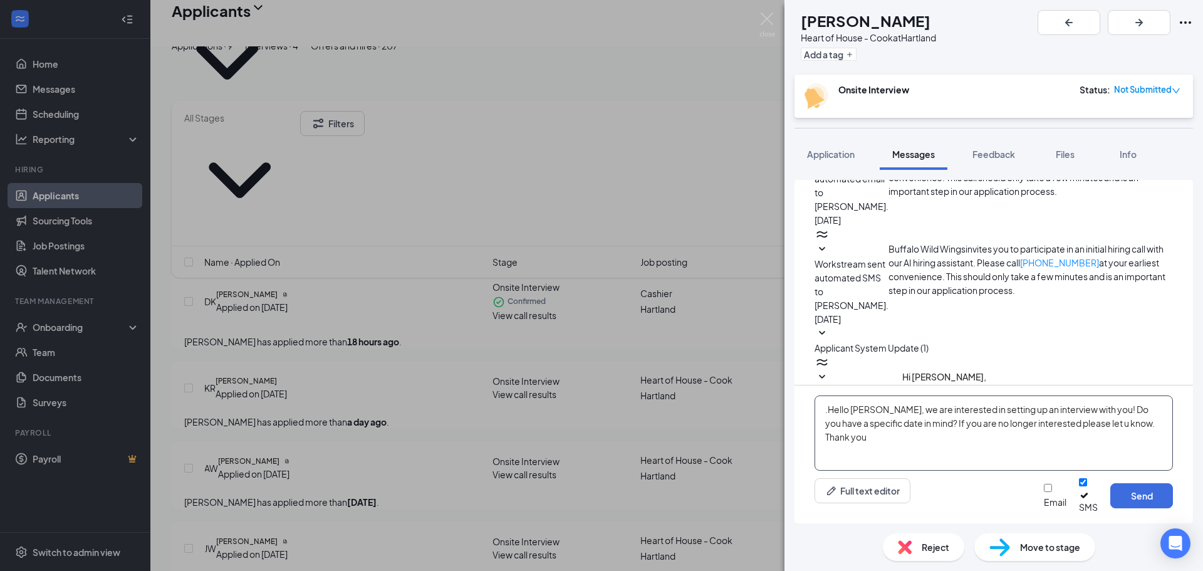
click at [874, 417] on textarea ".Hello [PERSON_NAME], we are interested in setting up an interview with you! Do…" at bounding box center [993, 432] width 358 height 75
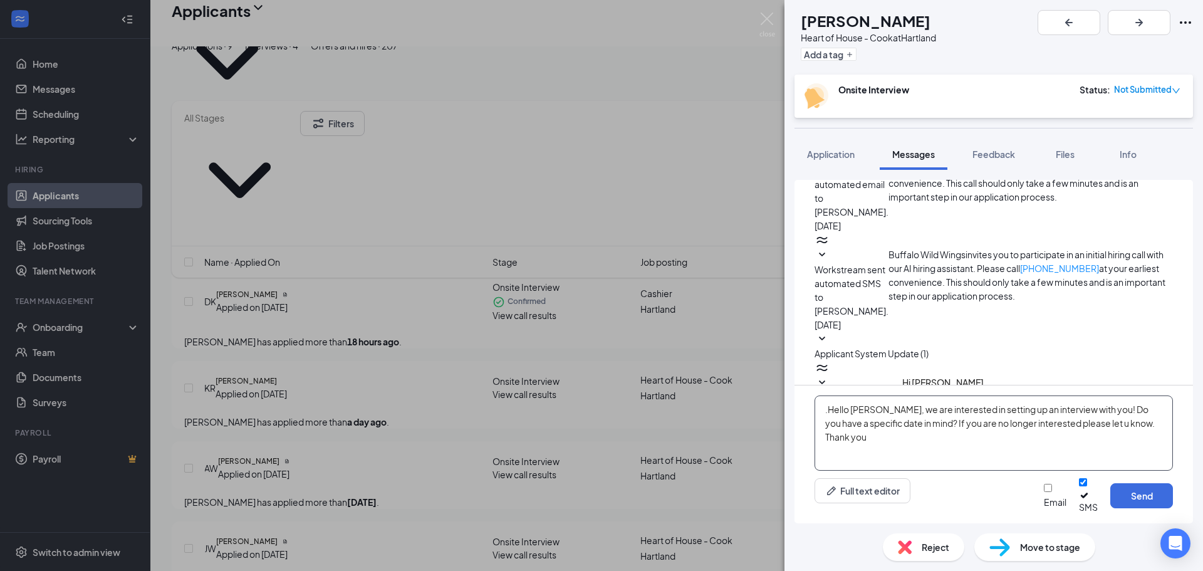
scroll to position [279, 0]
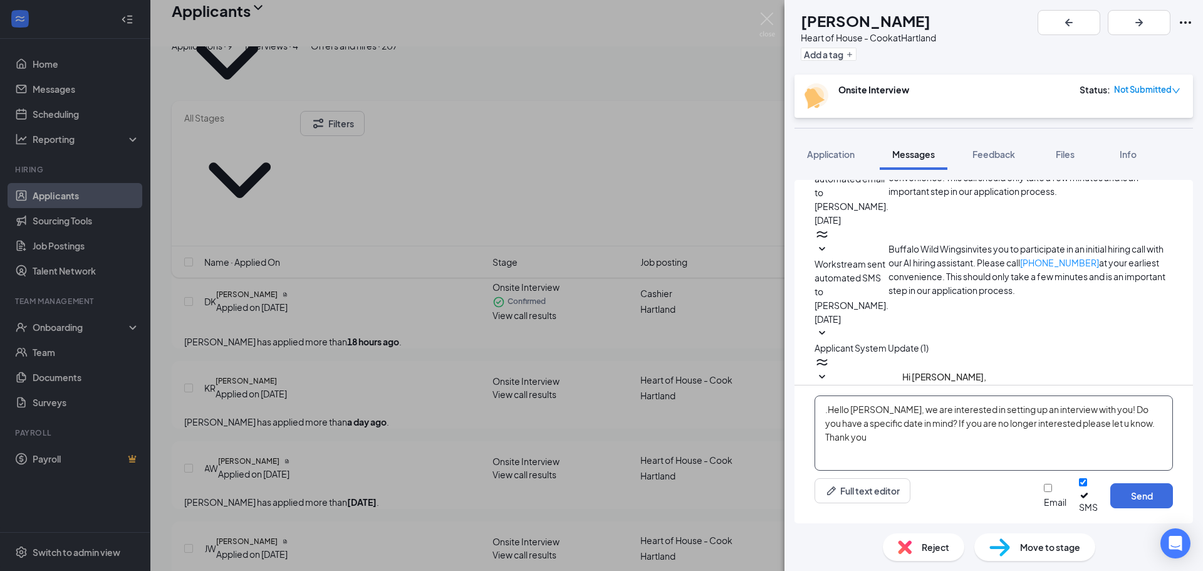
click at [896, 464] on textarea ".Hello [PERSON_NAME], we are interested in setting up an interview with you! Do…" at bounding box center [993, 432] width 358 height 75
type textarea ".Hello [PERSON_NAME], we are interested in setting up an interview with you! Do…"
click at [1132, 508] on button "Send" at bounding box center [1141, 495] width 63 height 25
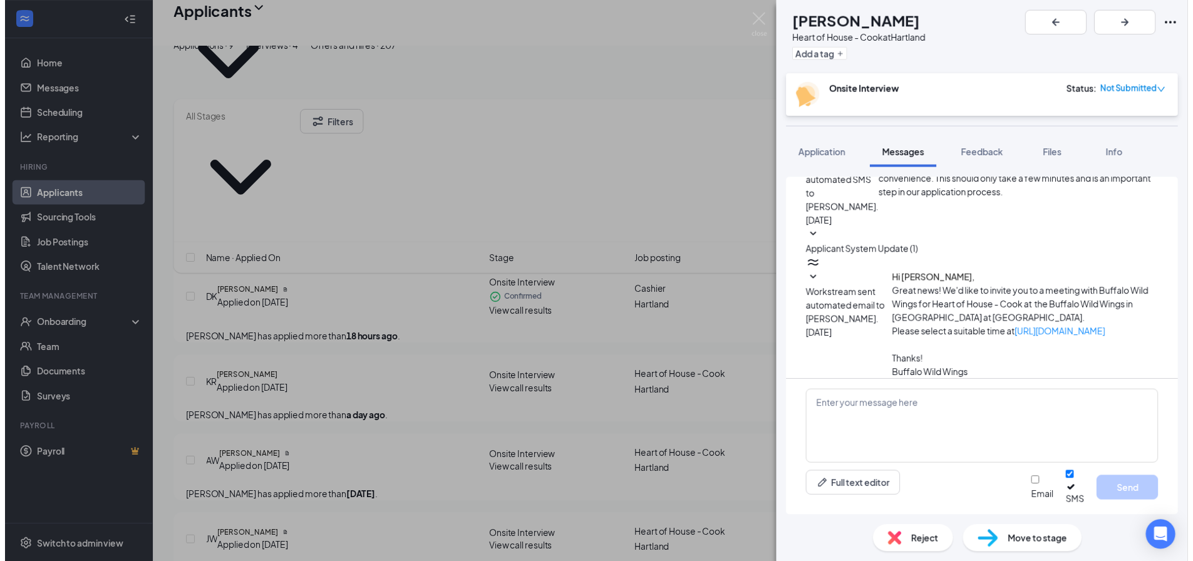
scroll to position [387, 0]
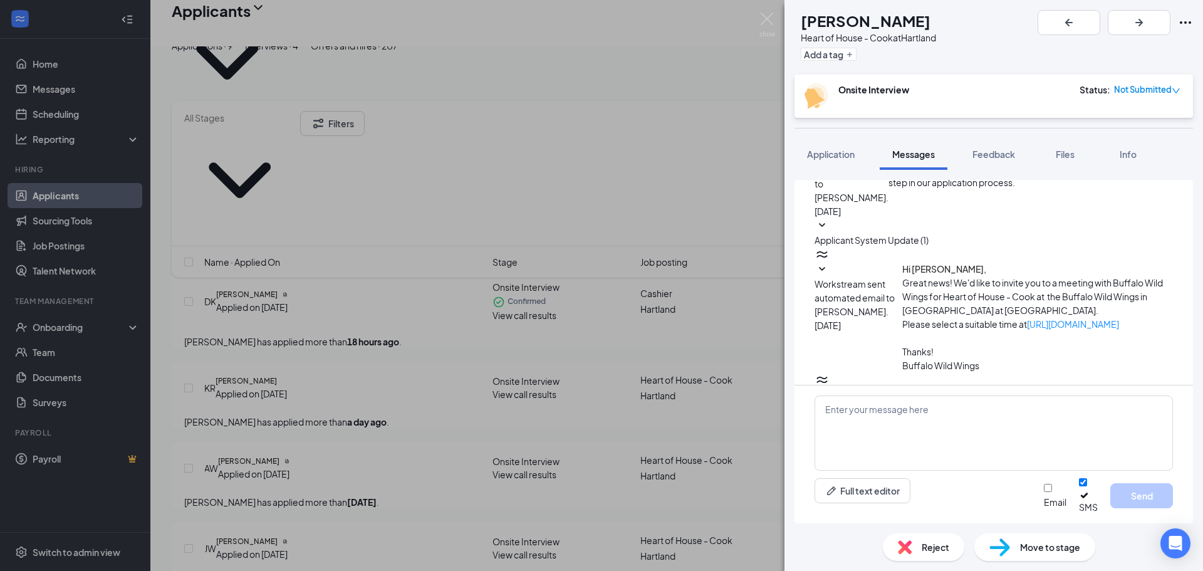
drag, startPoint x: 388, startPoint y: 329, endPoint x: 385, endPoint y: 343, distance: 14.9
click at [390, 329] on div "[PERSON_NAME] Heart of House - Cook at Hartland Add a tag Onsite Interview Stat…" at bounding box center [601, 285] width 1203 height 571
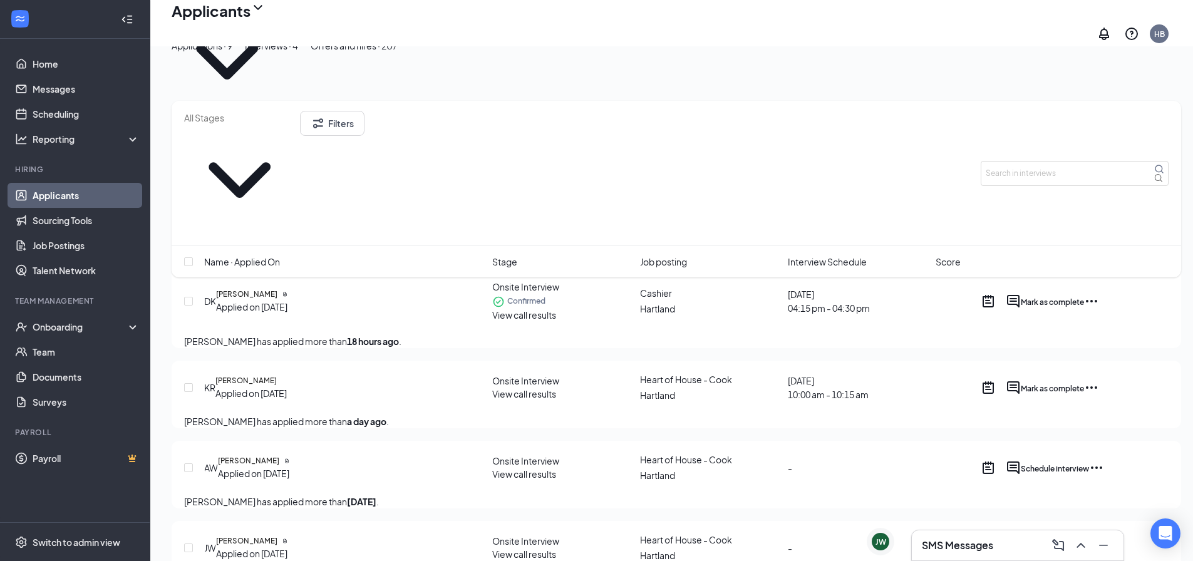
click at [232, 53] on div "Applications · 9" at bounding box center [202, 46] width 61 height 14
